Goal: Navigation & Orientation: Find specific page/section

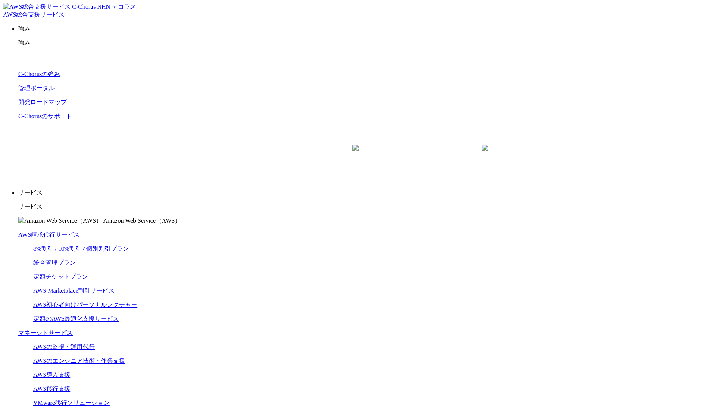
scroll to position [2211, 0]
